Goal: Check status: Check status

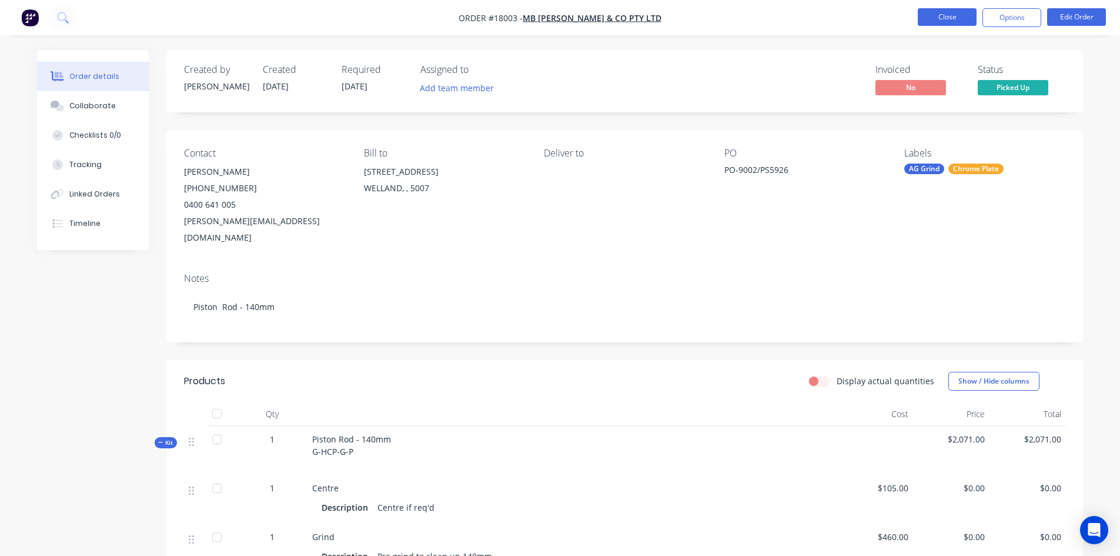
click at [955, 17] on button "Close" at bounding box center [947, 17] width 59 height 18
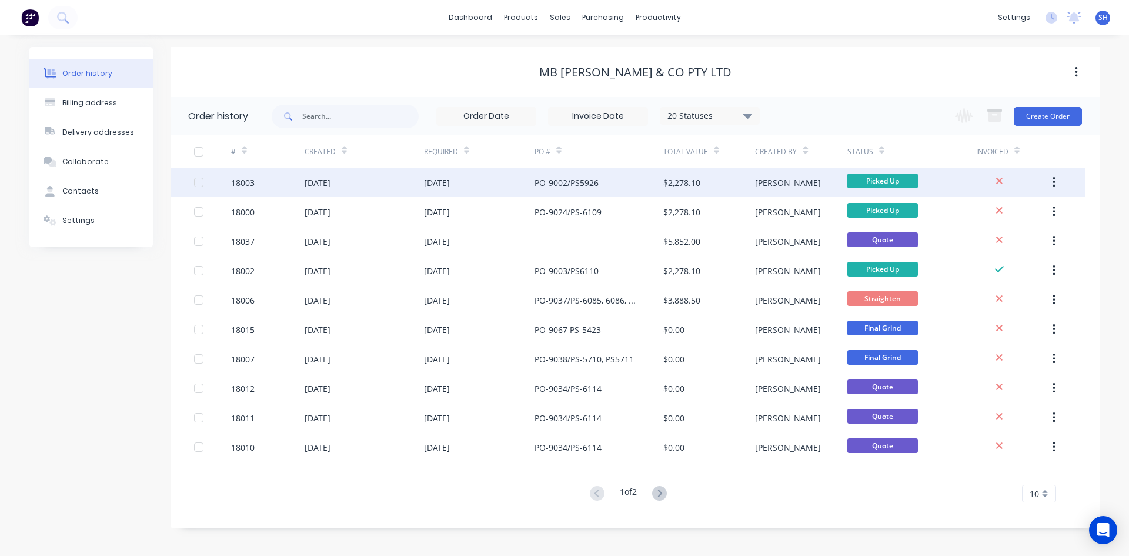
click at [603, 170] on div "PO-9002/PS5926" at bounding box center [599, 182] width 129 height 29
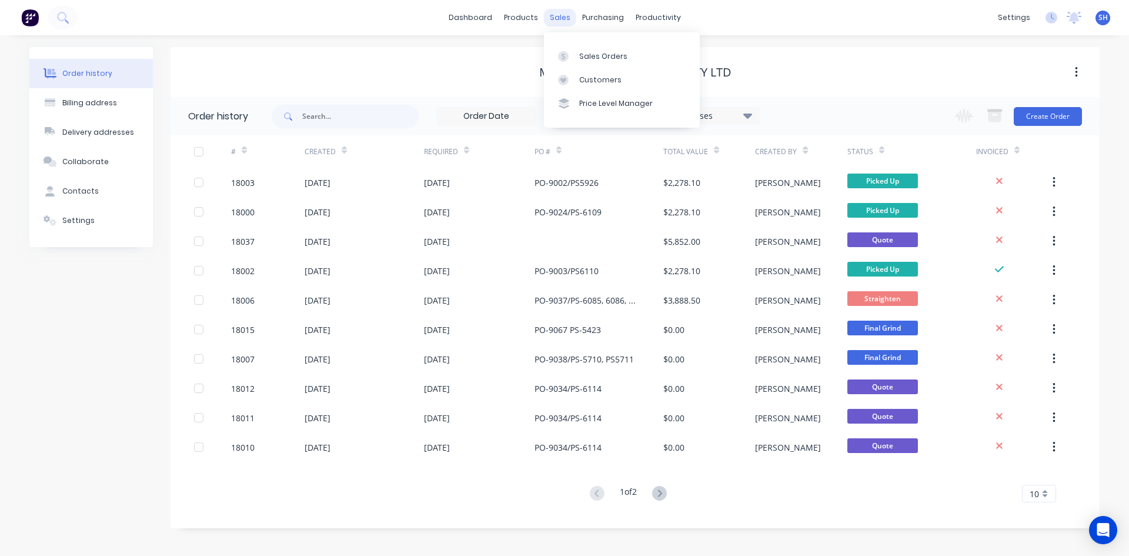
click at [558, 17] on div "sales" at bounding box center [560, 18] width 32 height 18
click at [596, 57] on div "Sales Orders" at bounding box center [603, 56] width 48 height 11
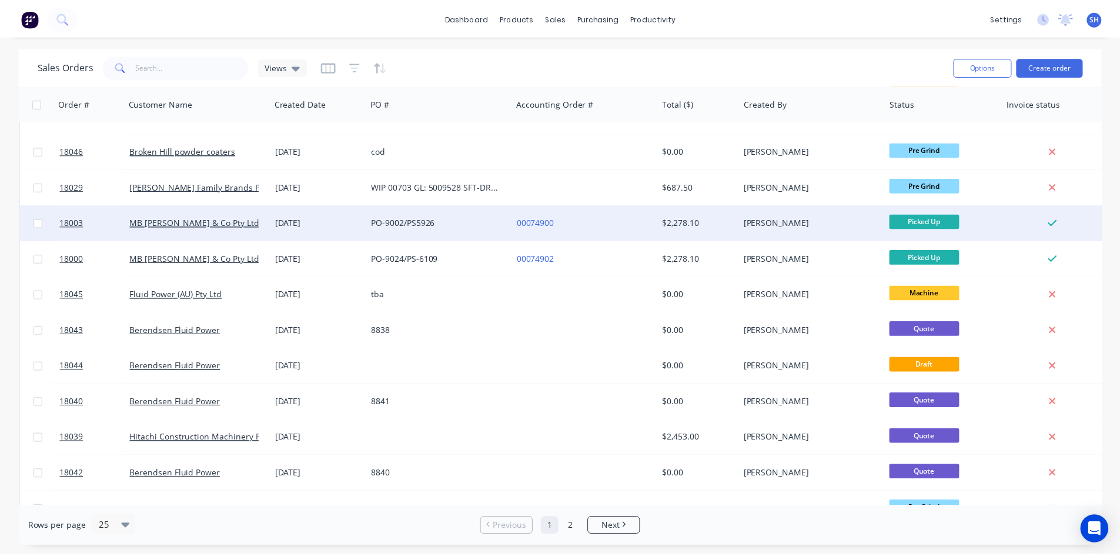
scroll to position [61, 0]
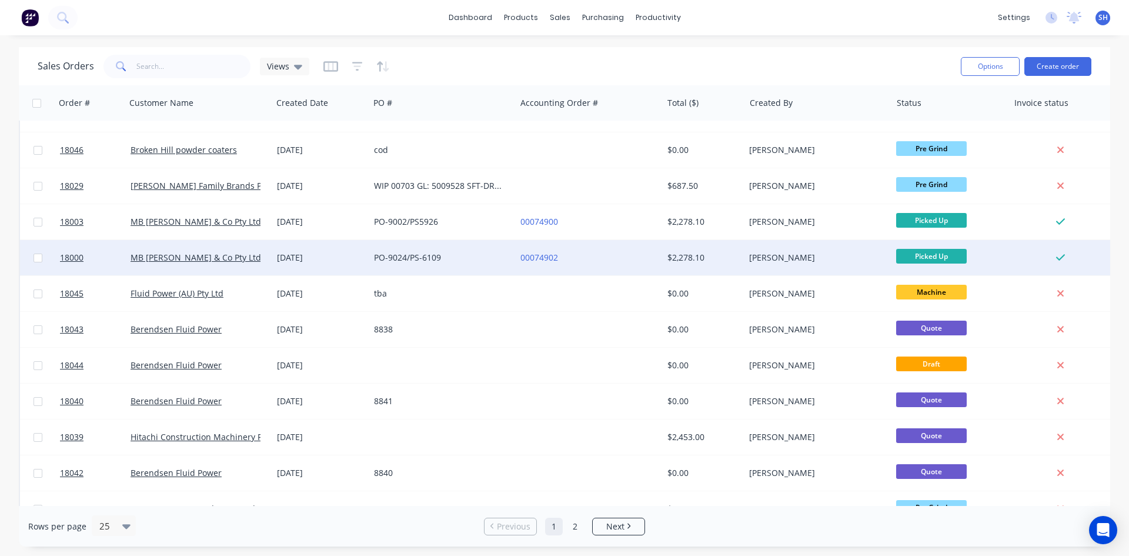
click at [609, 253] on div "00074902" at bounding box center [585, 258] width 131 height 12
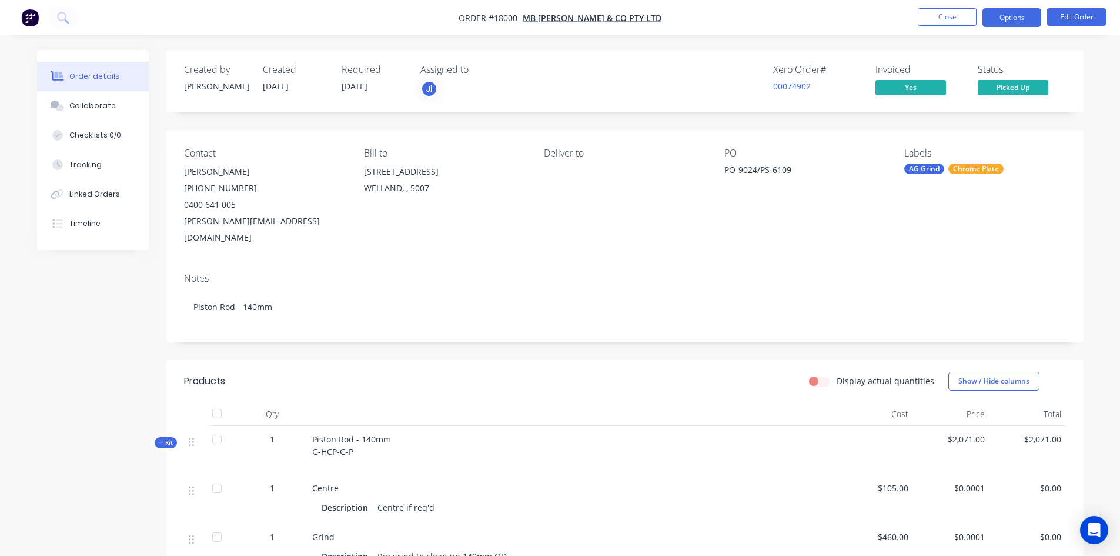
click at [1010, 16] on button "Options" at bounding box center [1012, 17] width 59 height 19
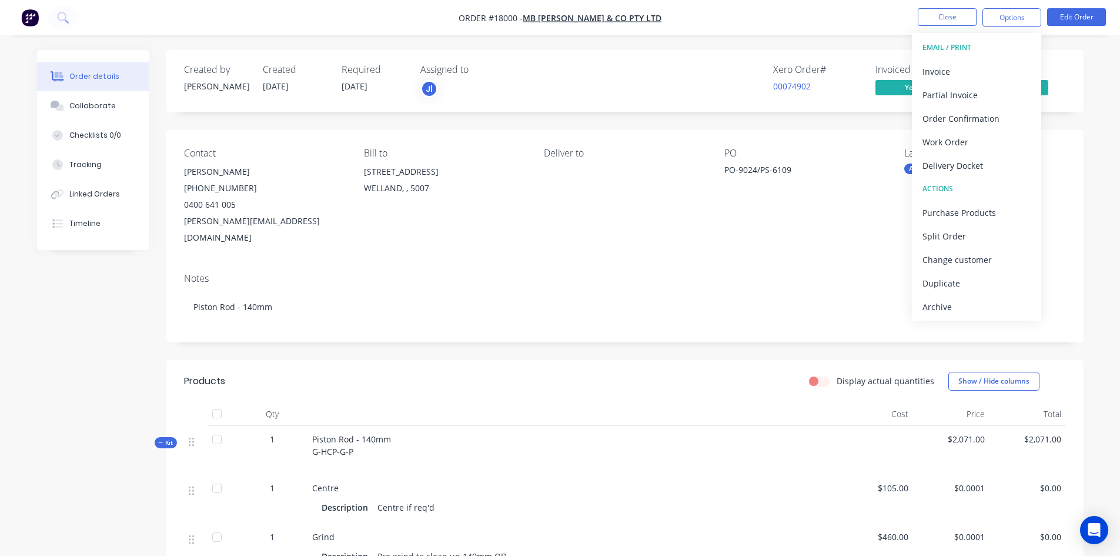
click at [848, 8] on nav "Order #18000 - MB [PERSON_NAME] & Co Pty Ltd Close Options EMAIL / PRINT Invoic…" at bounding box center [560, 17] width 1120 height 35
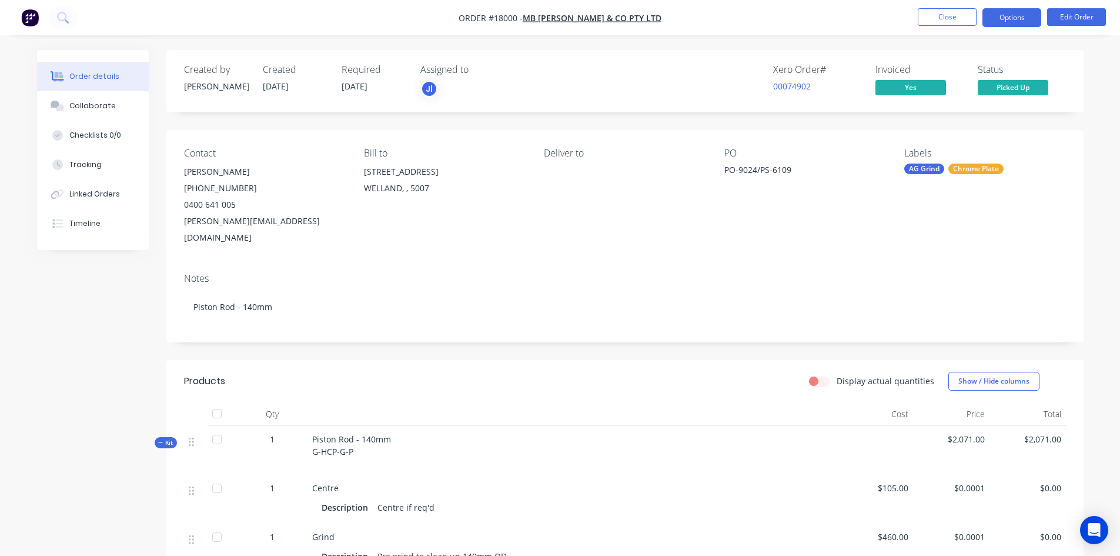
click at [1001, 18] on button "Options" at bounding box center [1012, 17] width 59 height 19
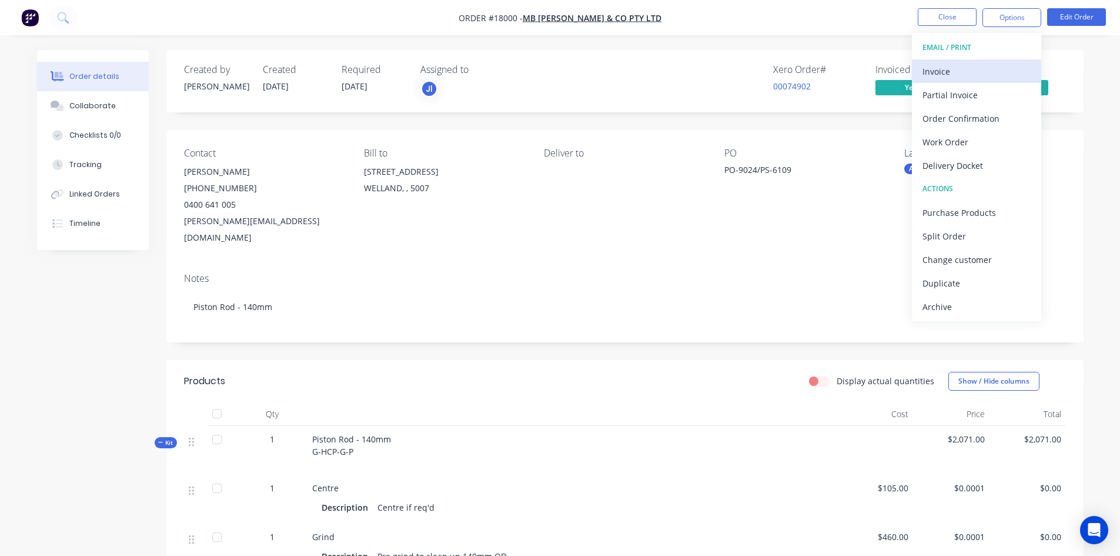
click at [946, 69] on div "Invoice" at bounding box center [977, 71] width 108 height 17
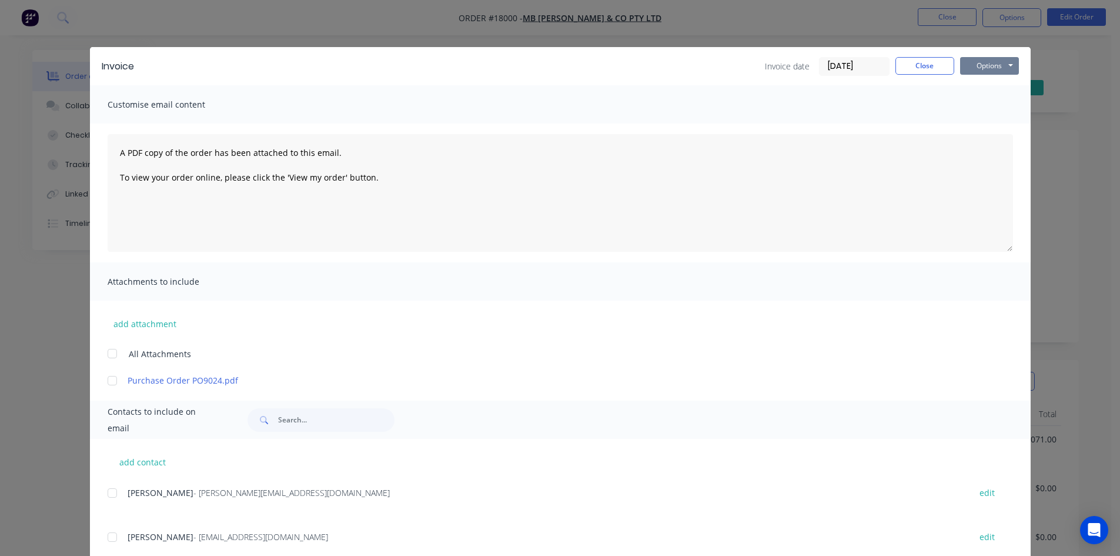
click at [1001, 64] on button "Options" at bounding box center [989, 66] width 59 height 18
click at [984, 106] on button "Print" at bounding box center [997, 105] width 75 height 19
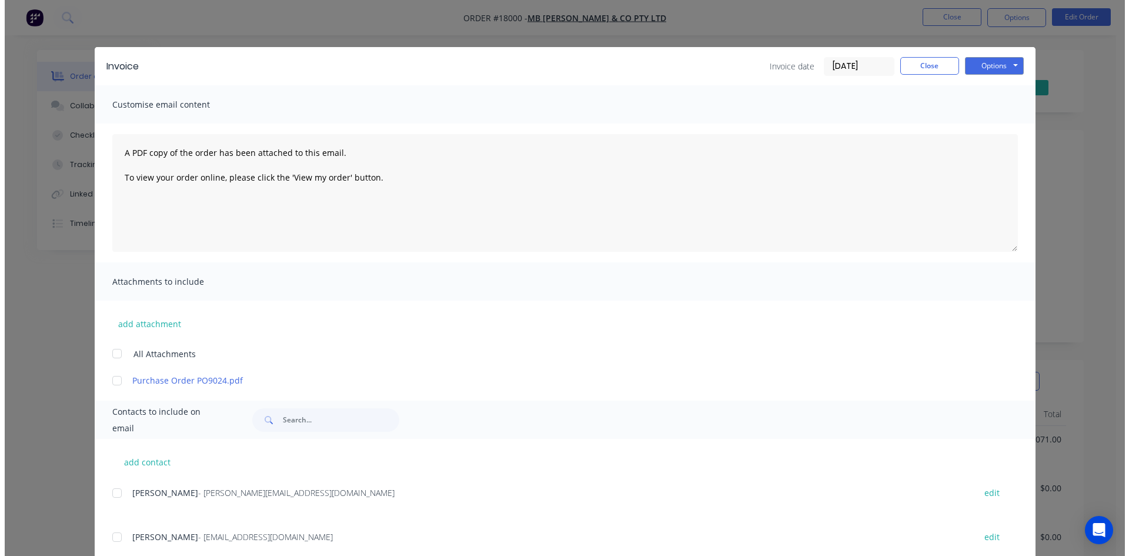
scroll to position [34, 0]
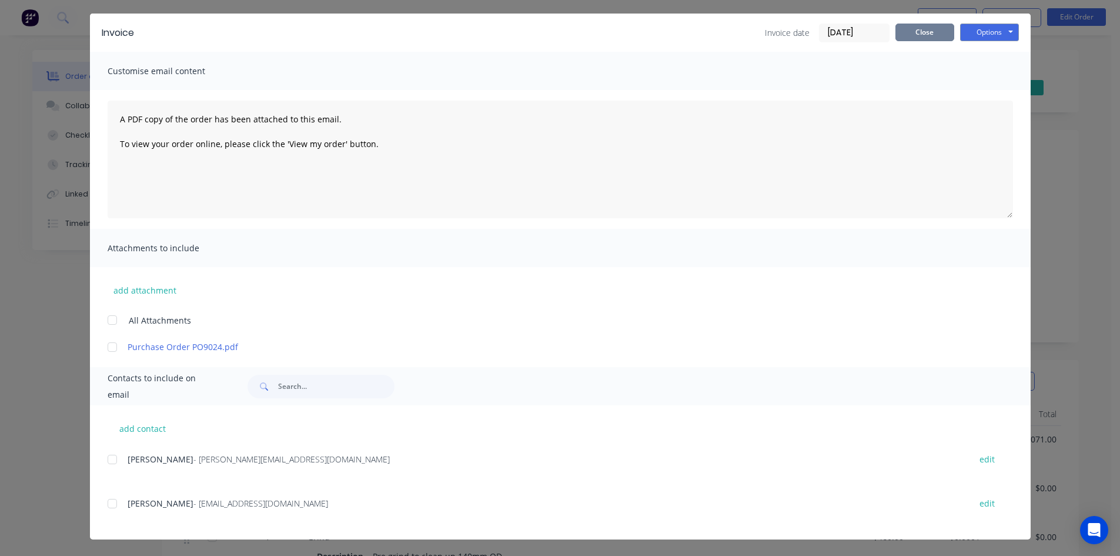
click at [926, 31] on button "Close" at bounding box center [925, 33] width 59 height 18
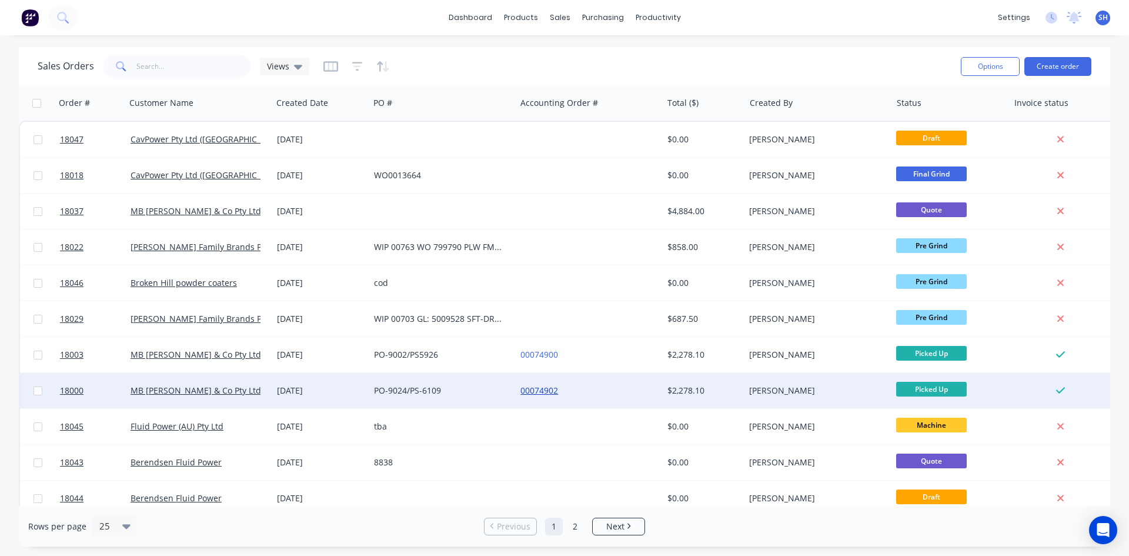
click at [535, 387] on link "00074902" at bounding box center [539, 390] width 38 height 11
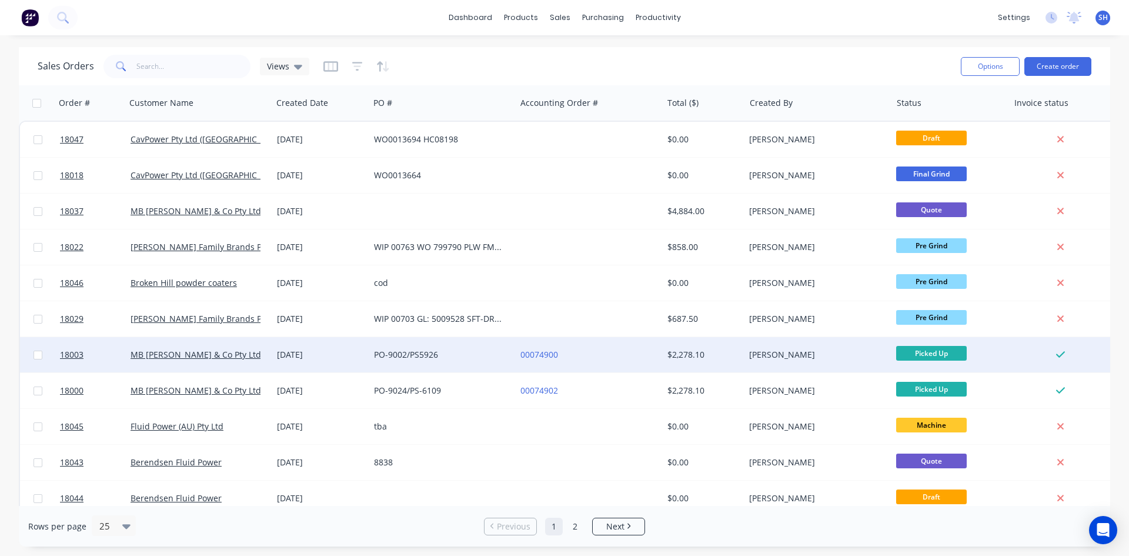
click at [542, 362] on div "00074900" at bounding box center [589, 354] width 146 height 35
click at [673, 358] on div "$2,278.10" at bounding box center [701, 355] width 69 height 12
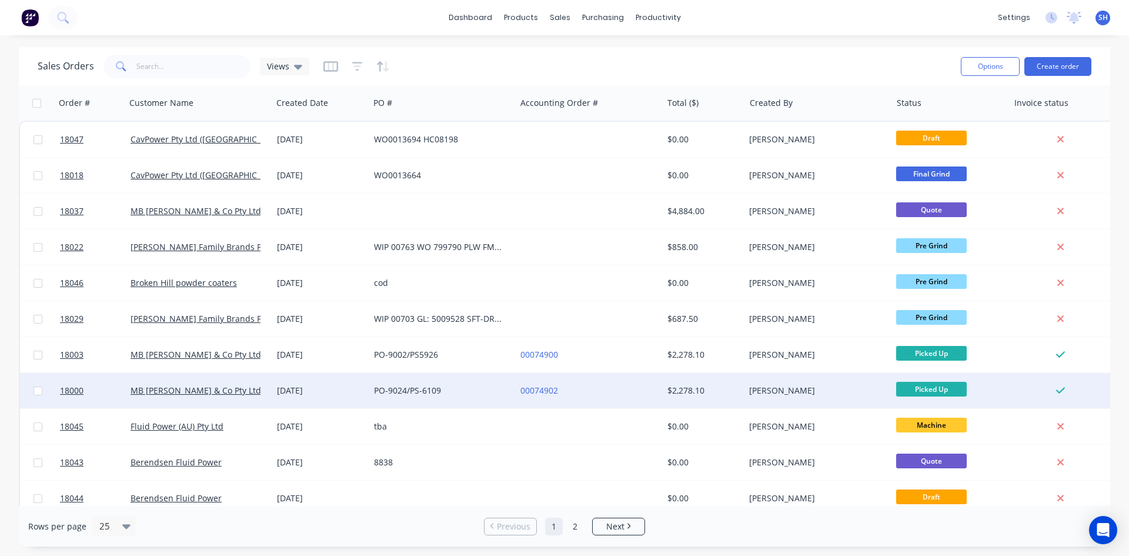
click at [663, 387] on div "$2,278.10" at bounding box center [704, 390] width 82 height 35
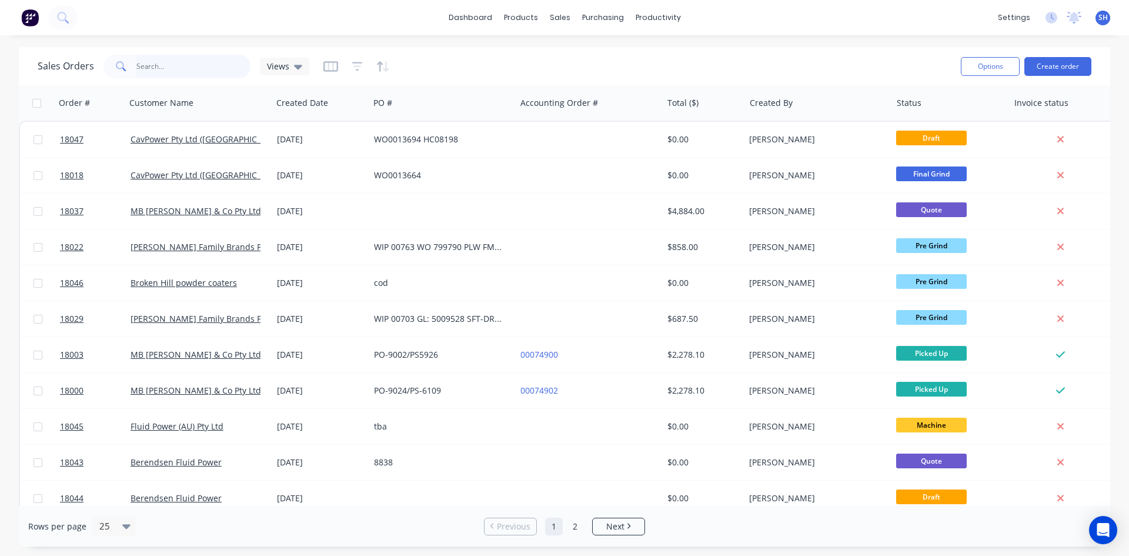
click at [193, 69] on input "text" at bounding box center [193, 67] width 115 height 24
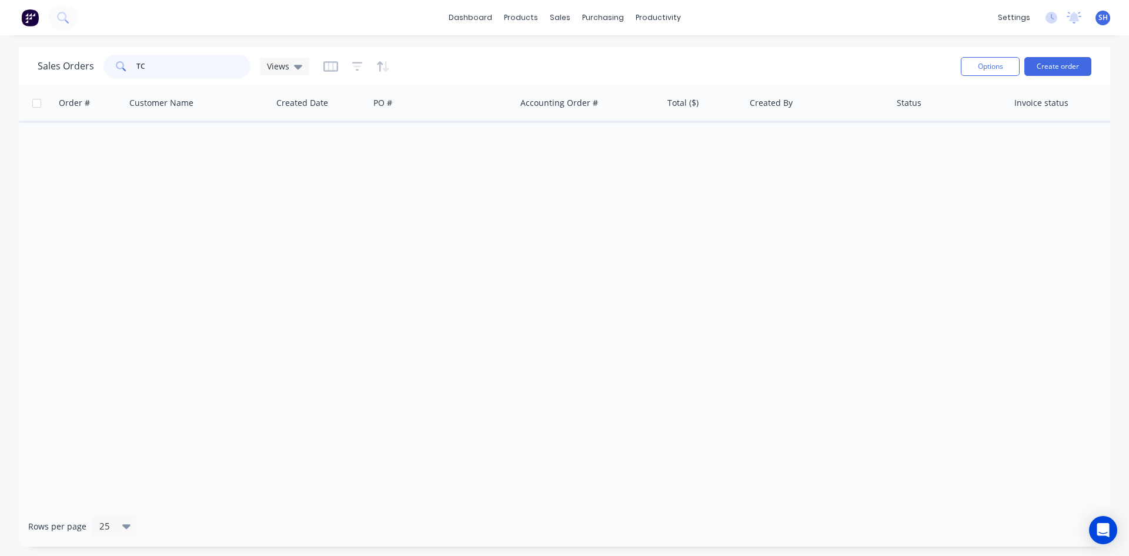
type input "T"
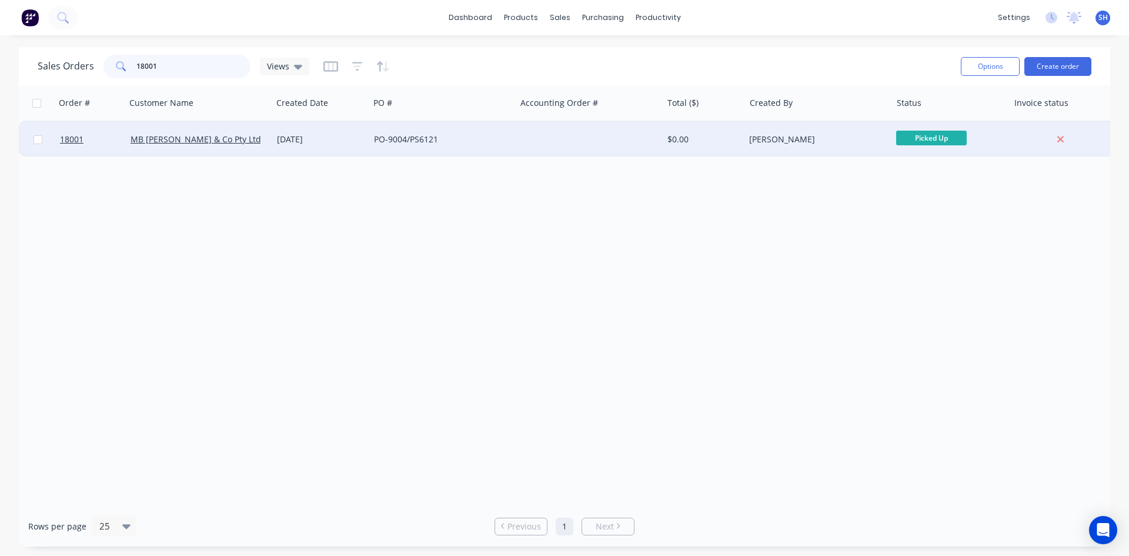
type input "18001"
click at [403, 136] on div "PO-9004/PS6121" at bounding box center [439, 139] width 131 height 12
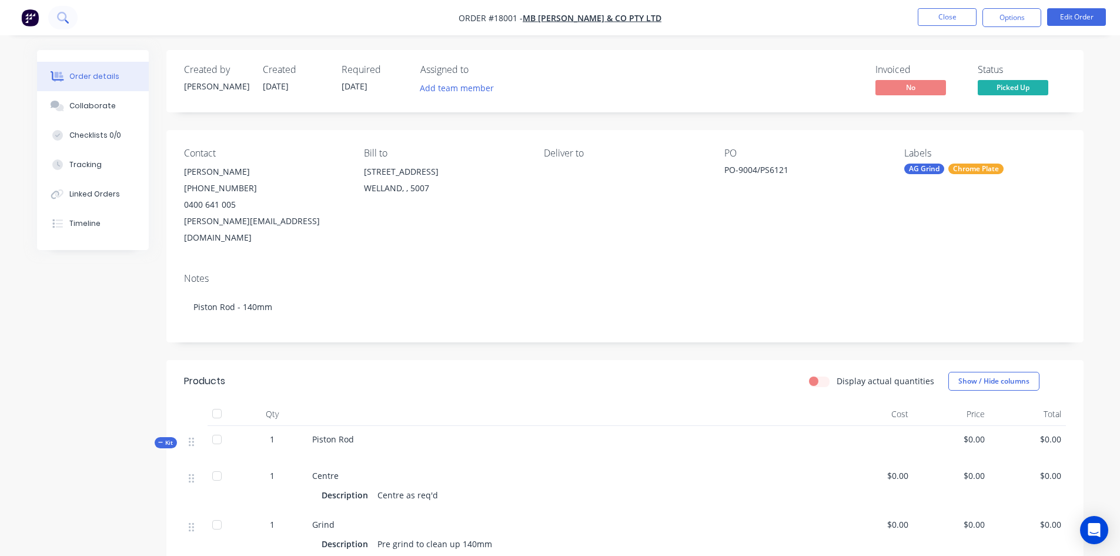
click at [64, 19] on icon at bounding box center [62, 17] width 11 height 11
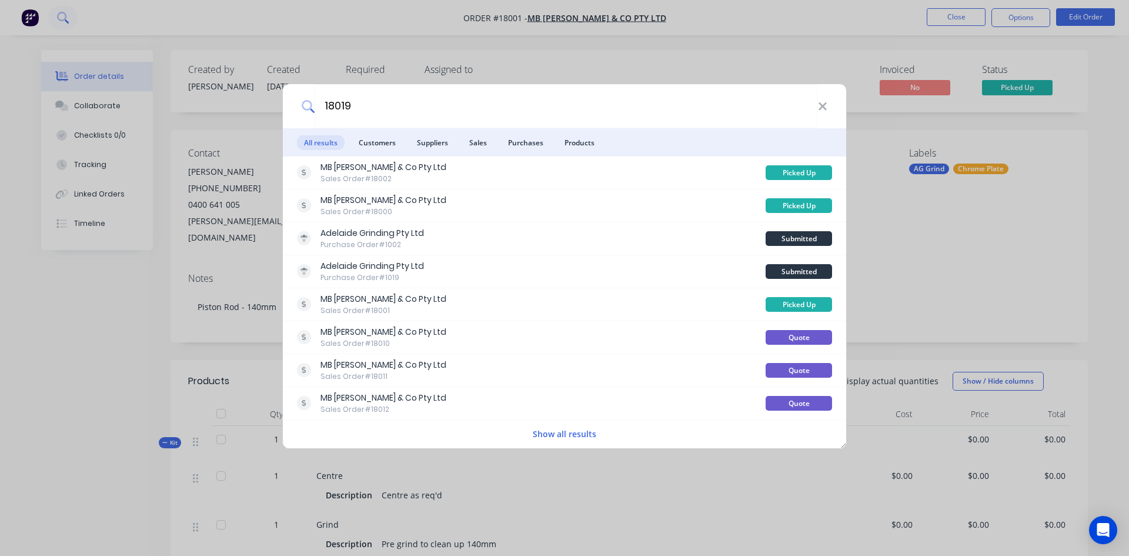
type input "18019"
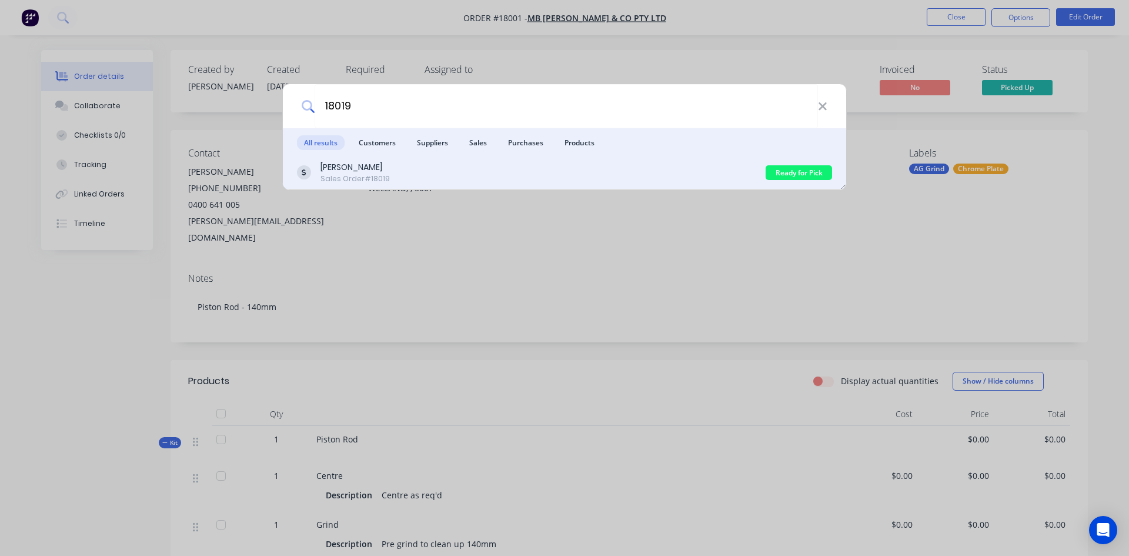
click at [402, 164] on div "[PERSON_NAME] Sales Order #18019" at bounding box center [531, 172] width 469 height 23
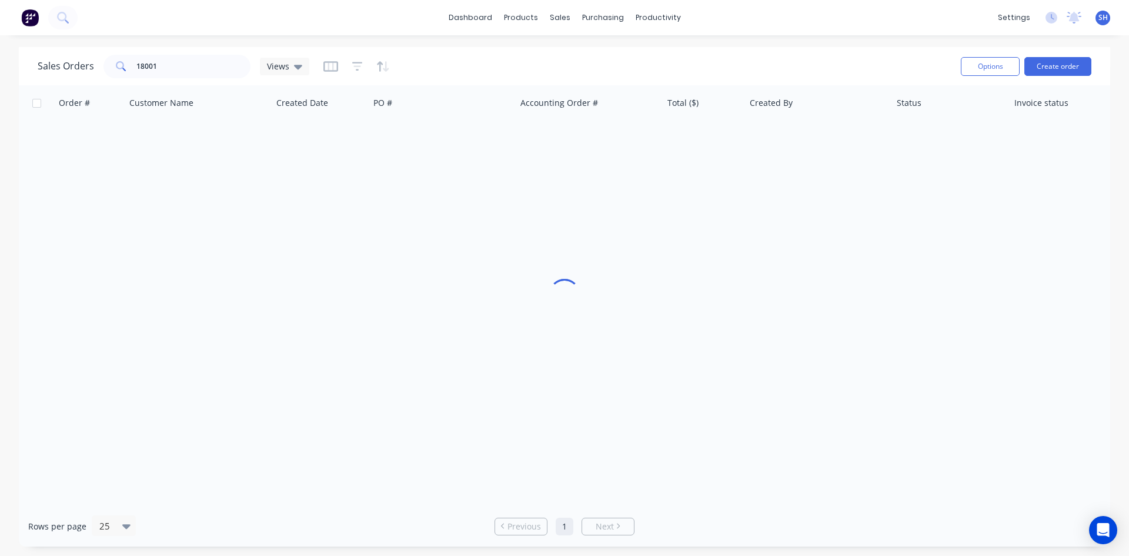
scroll to position [6, 0]
click at [482, 21] on link "dashboard" at bounding box center [470, 18] width 55 height 18
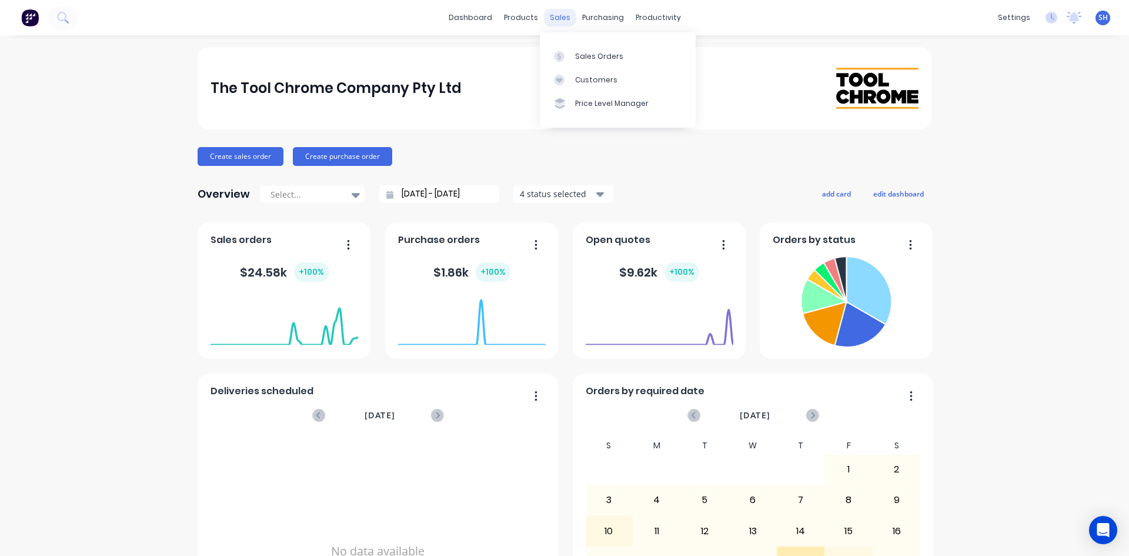
click at [556, 18] on div "sales" at bounding box center [560, 18] width 32 height 18
click at [607, 52] on div "Sales Orders" at bounding box center [599, 56] width 48 height 11
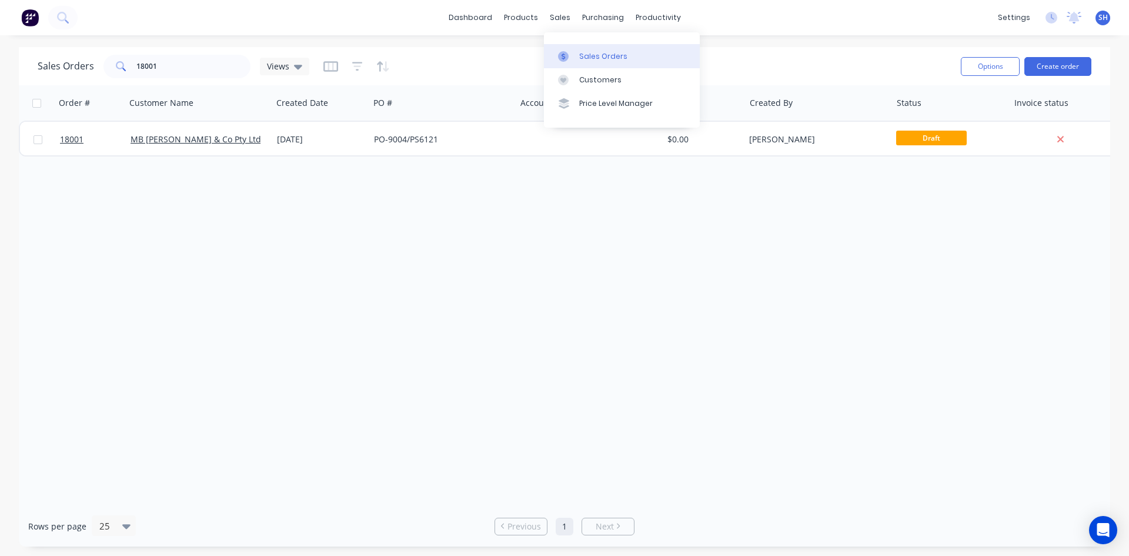
click at [570, 54] on div at bounding box center [567, 56] width 18 height 11
click at [606, 55] on div "Sales Orders" at bounding box center [603, 56] width 48 height 11
click at [580, 61] on div "Sales Orders" at bounding box center [603, 56] width 48 height 11
drag, startPoint x: 171, startPoint y: 67, endPoint x: 80, endPoint y: 77, distance: 91.7
click at [80, 77] on div "Sales Orders 18001 Views" at bounding box center [174, 67] width 272 height 24
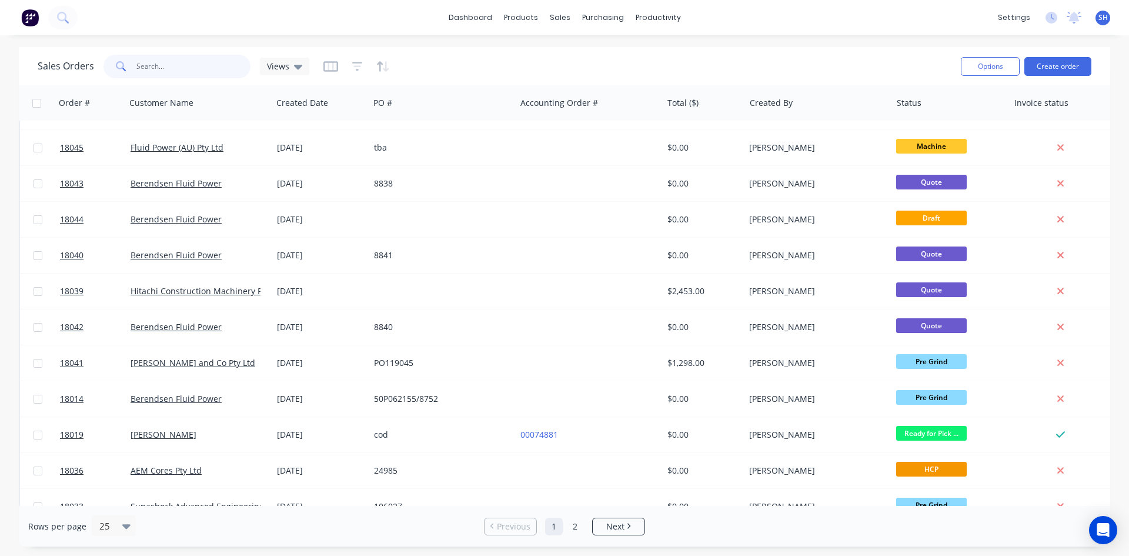
scroll to position [517, 0]
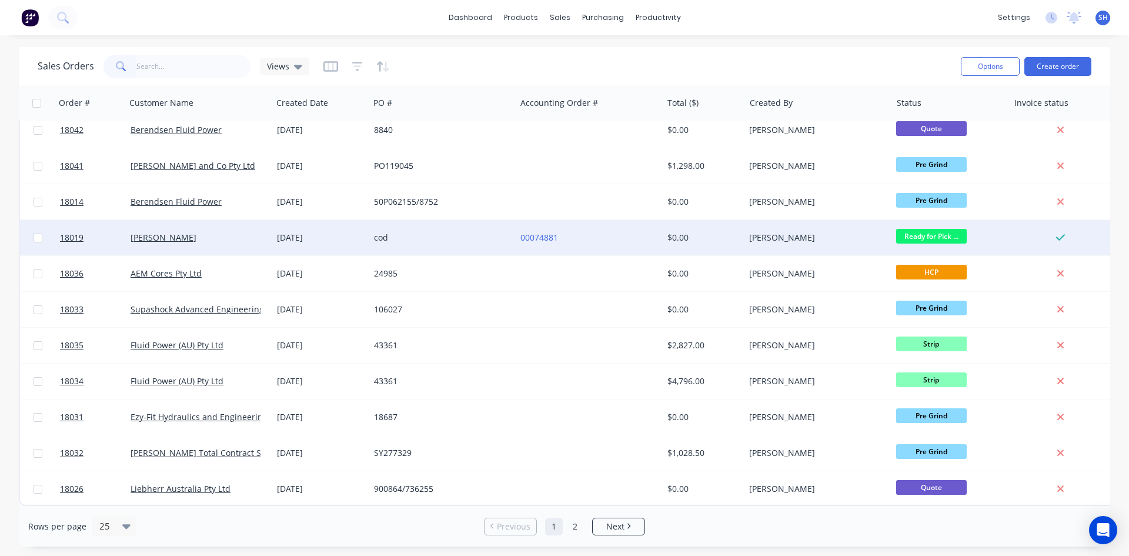
click at [443, 225] on div "cod" at bounding box center [442, 237] width 146 height 35
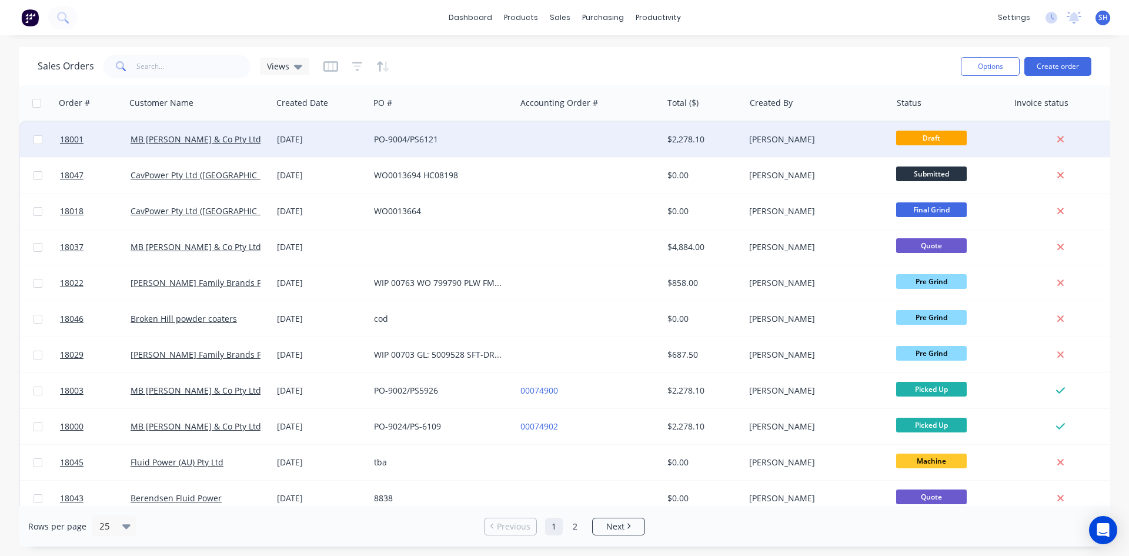
click at [771, 139] on div "[PERSON_NAME]" at bounding box center [814, 139] width 131 height 12
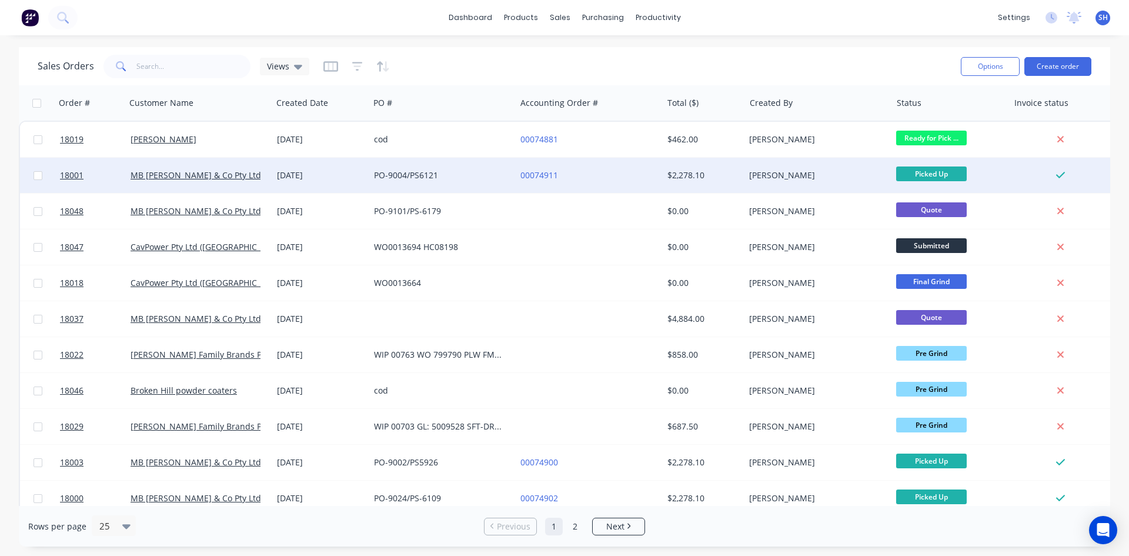
scroll to position [1, 0]
click at [936, 171] on span "Picked Up" at bounding box center [931, 173] width 71 height 15
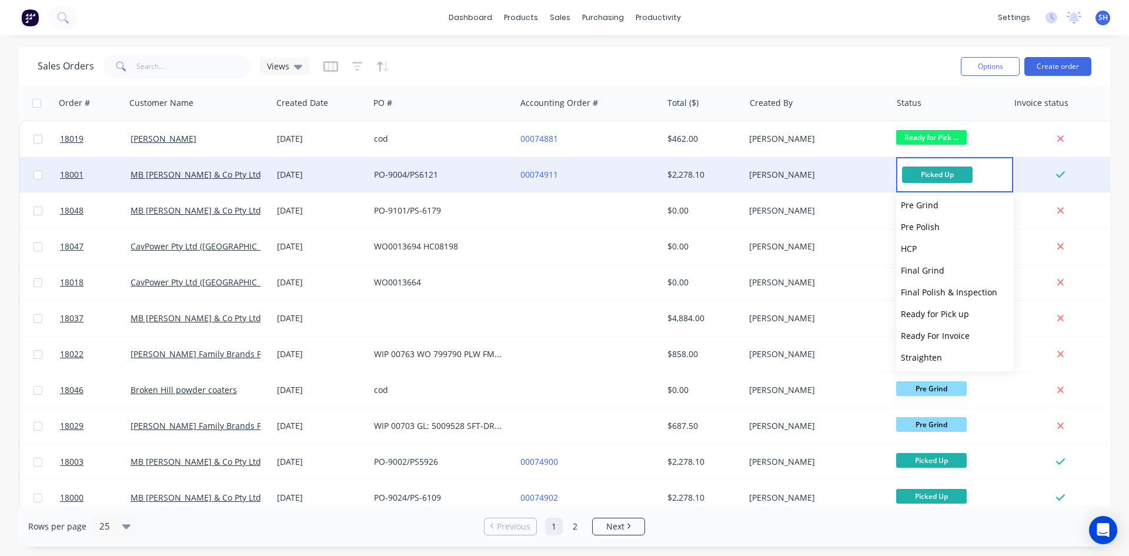
scroll to position [159, 0]
click at [956, 358] on button "Picked Up" at bounding box center [955, 356] width 118 height 22
